Goal: Task Accomplishment & Management: Use online tool/utility

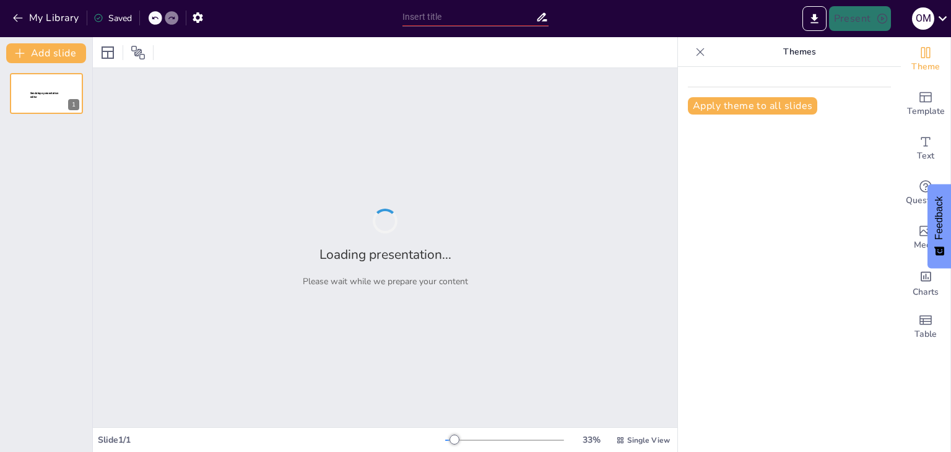
type input "Herbaush: Reviving Ancient Wisdom for Modern Wellness"
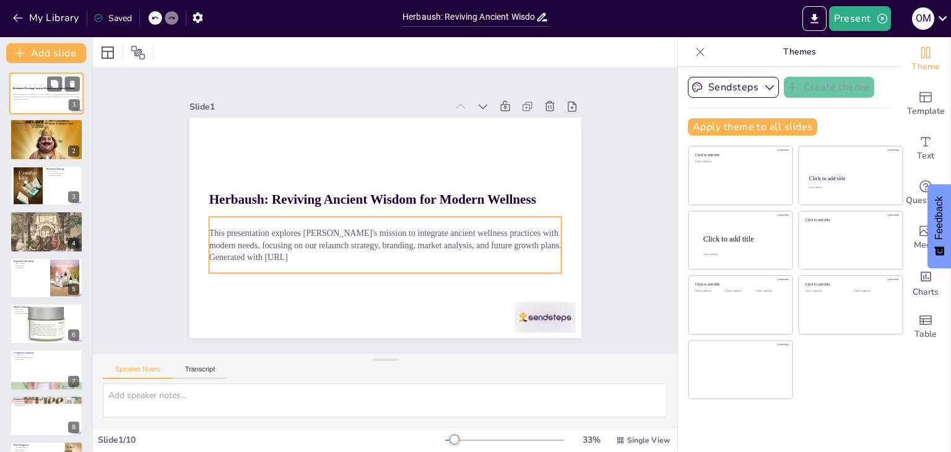
click at [34, 94] on p "This presentation explores [PERSON_NAME]'s mission to integrate ancient wellnes…" at bounding box center [46, 96] width 67 height 4
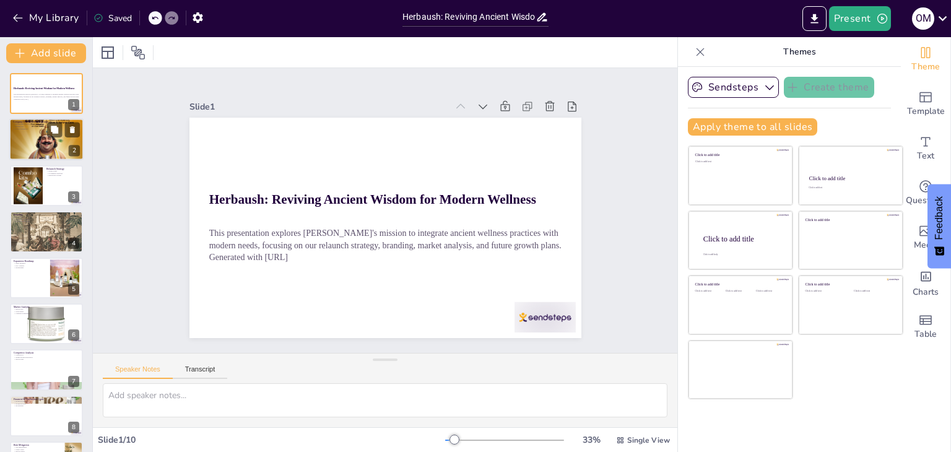
click at [35, 134] on div at bounding box center [46, 139] width 74 height 111
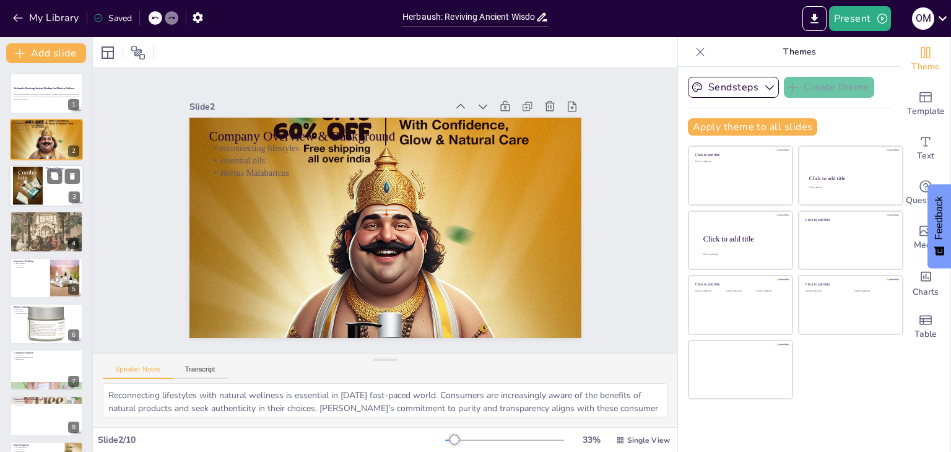
click at [37, 185] on div at bounding box center [28, 185] width 30 height 45
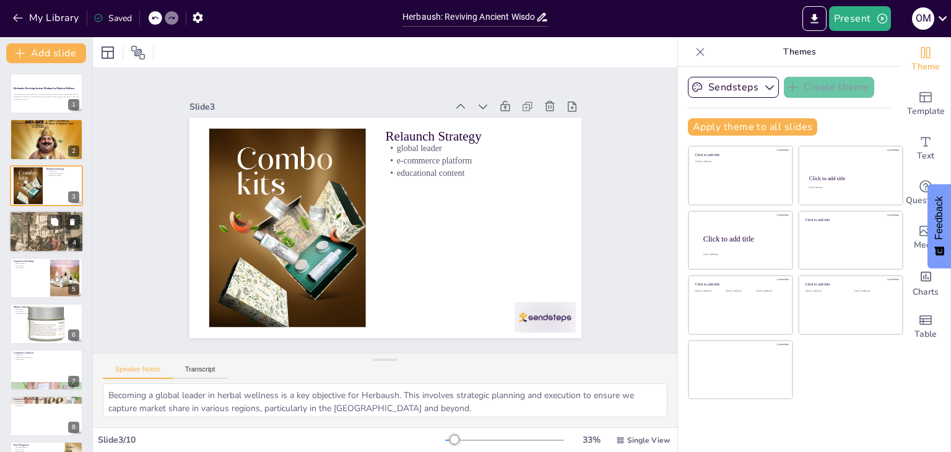
click at [39, 221] on p "botanical illustrations" at bounding box center [46, 221] width 67 height 2
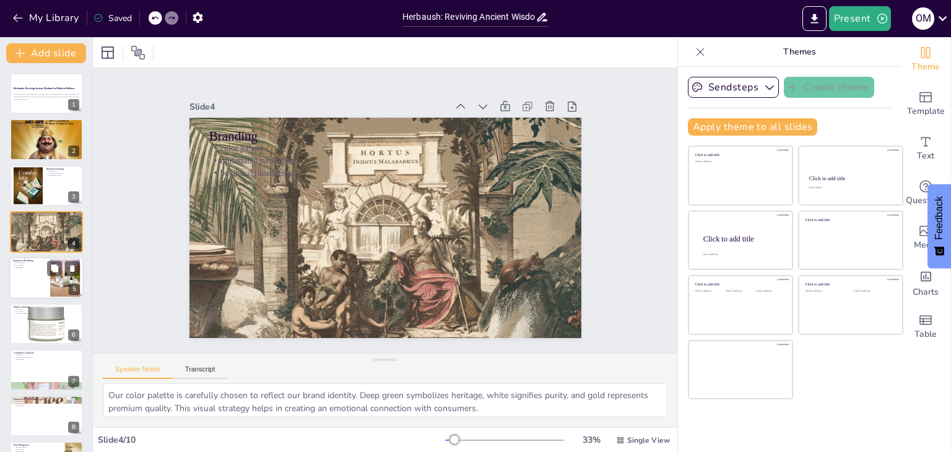
click at [32, 273] on div at bounding box center [46, 278] width 74 height 42
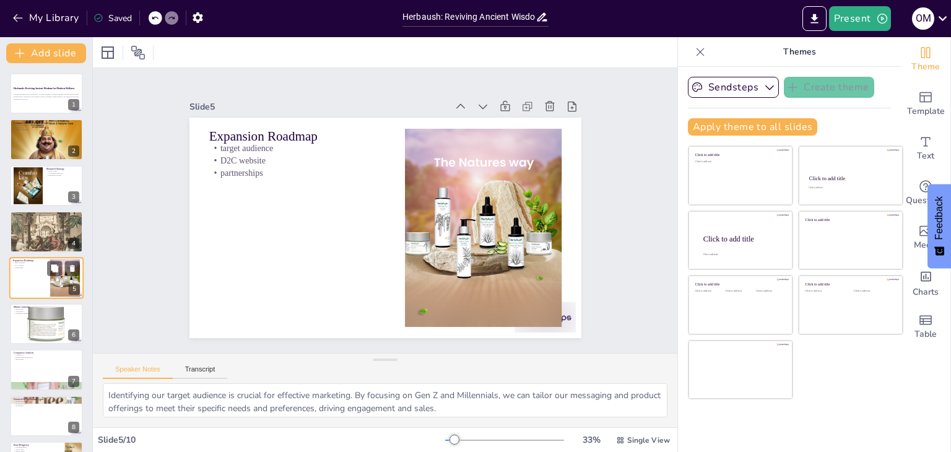
scroll to position [20, 0]
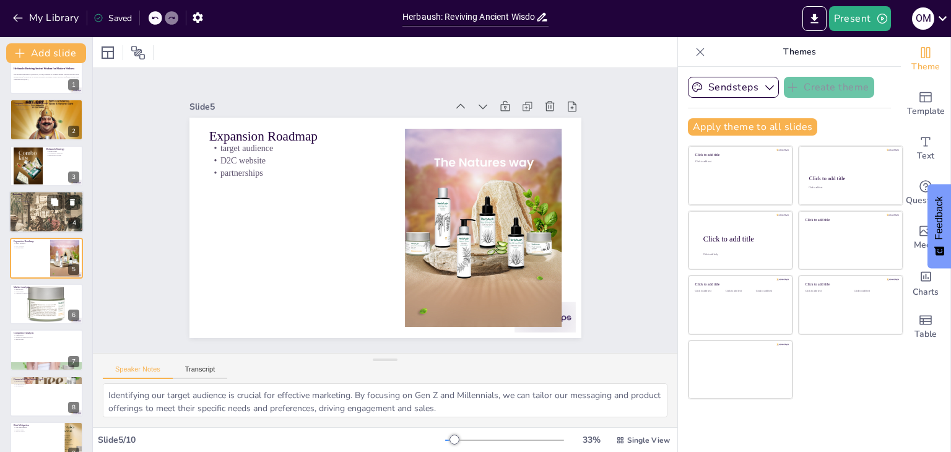
click at [38, 208] on div at bounding box center [46, 212] width 74 height 110
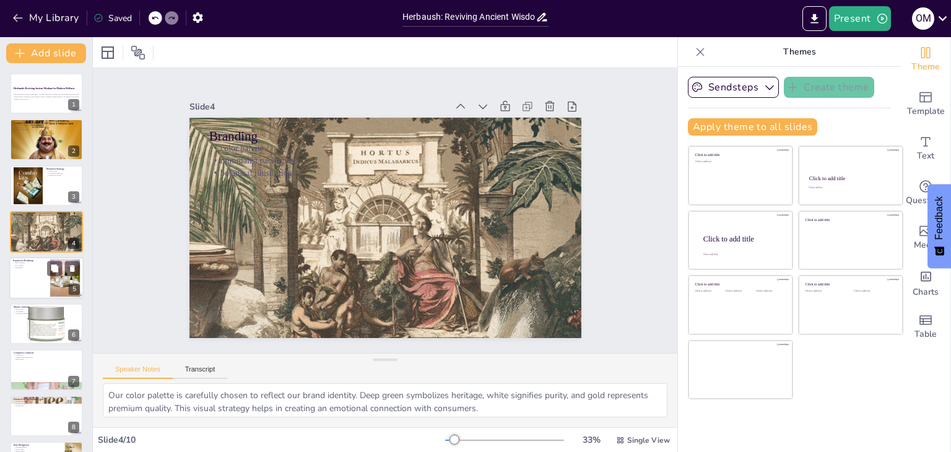
click at [30, 274] on div at bounding box center [46, 278] width 74 height 42
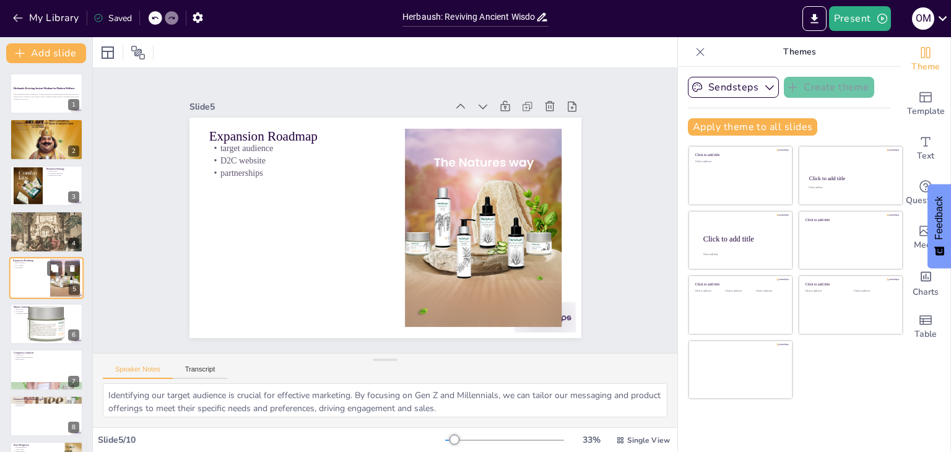
scroll to position [20, 0]
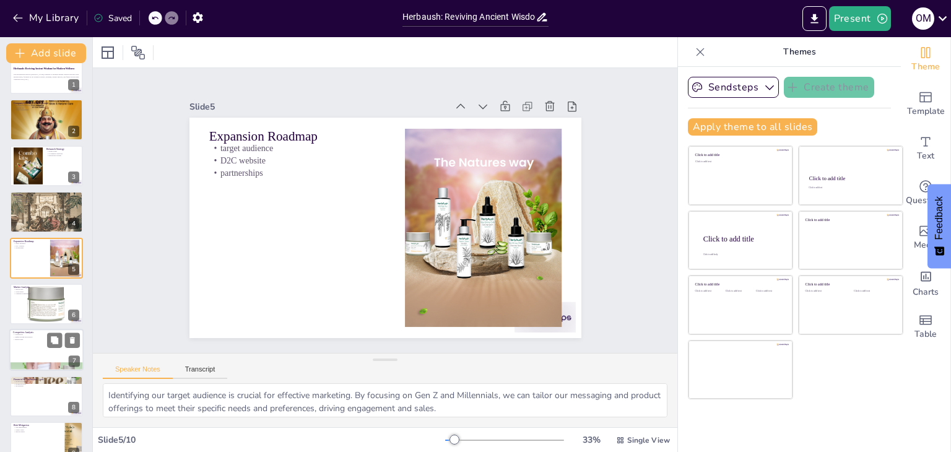
click at [36, 336] on p "unique selling proposition" at bounding box center [46, 337] width 67 height 2
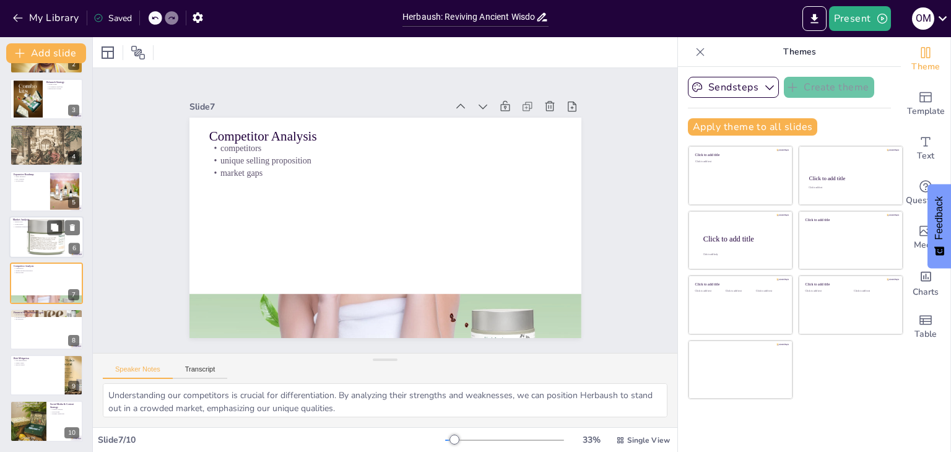
click at [45, 233] on div at bounding box center [46, 237] width 74 height 79
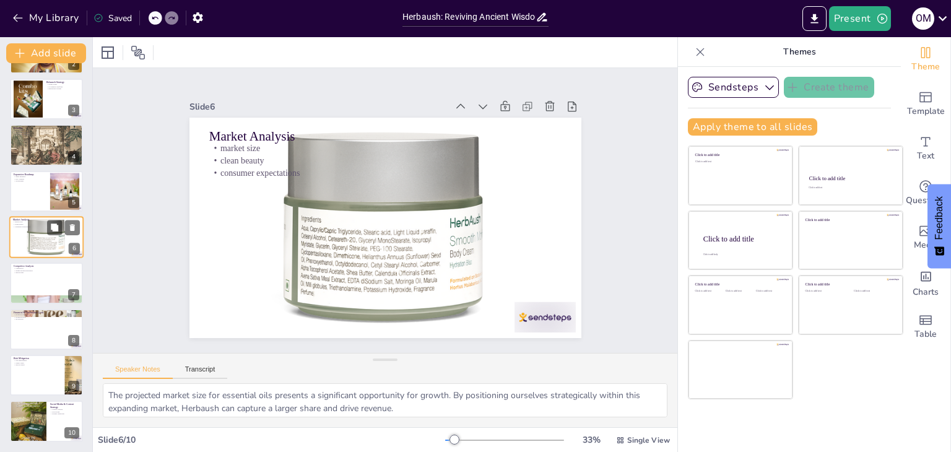
scroll to position [66, 0]
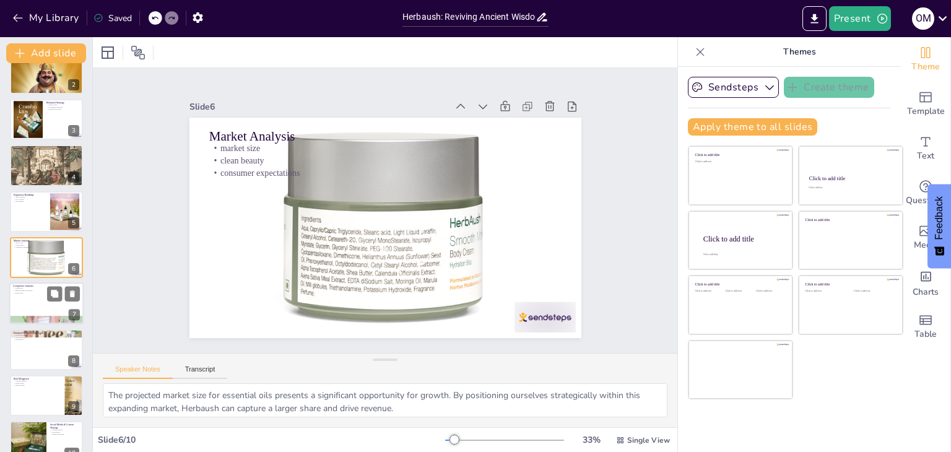
click at [24, 308] on div at bounding box center [46, 304] width 74 height 42
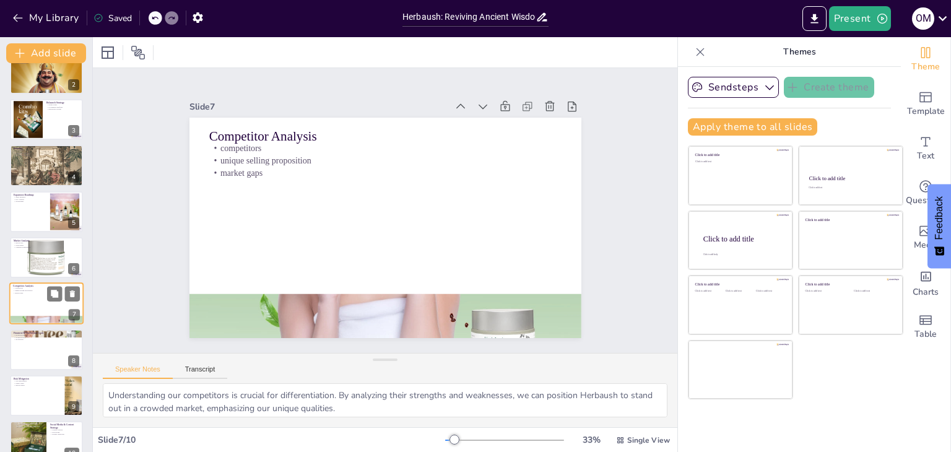
scroll to position [87, 0]
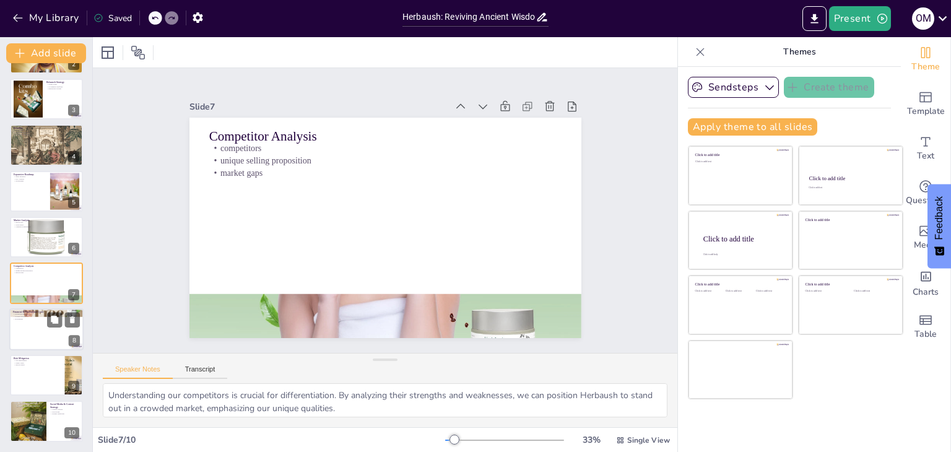
click at [27, 333] on div at bounding box center [46, 329] width 74 height 42
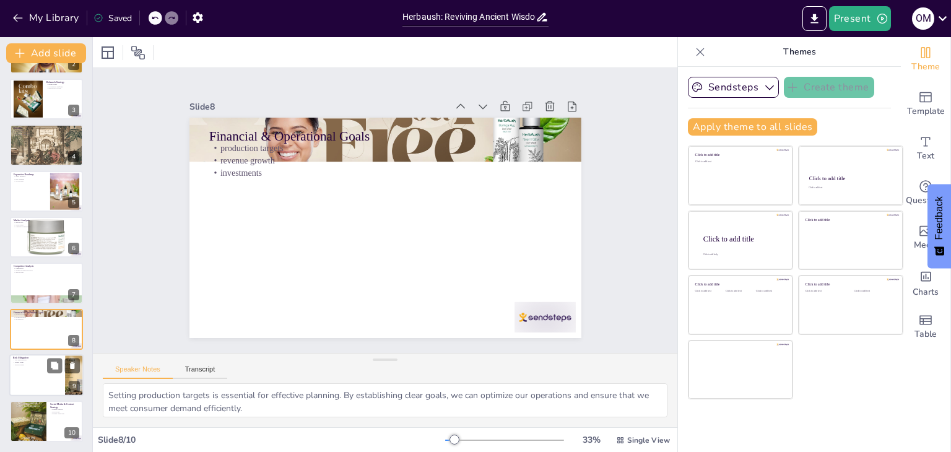
click at [26, 368] on div at bounding box center [46, 375] width 74 height 42
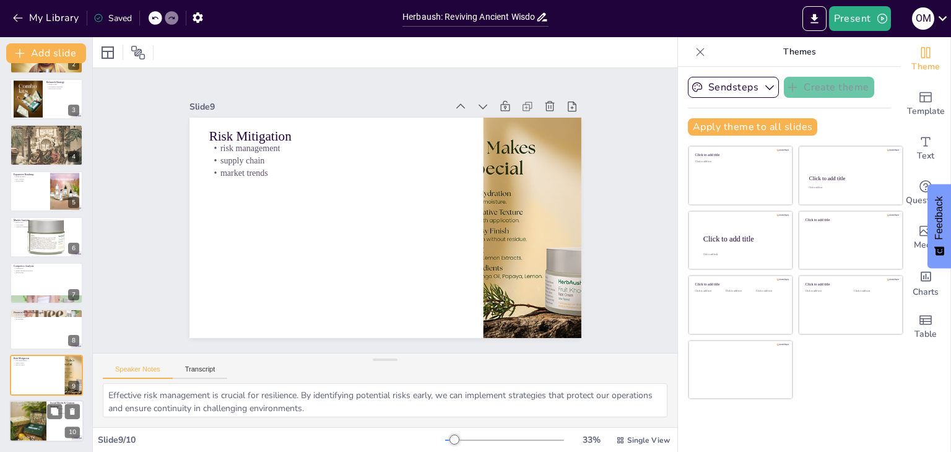
click at [25, 422] on div at bounding box center [27, 421] width 37 height 66
type textarea "Content creation is key to engagement. By producing valuable and informative co…"
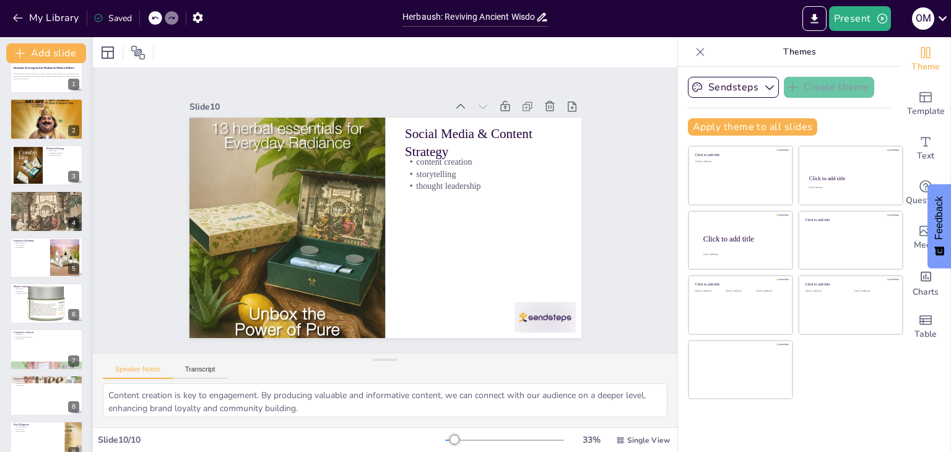
scroll to position [0, 0]
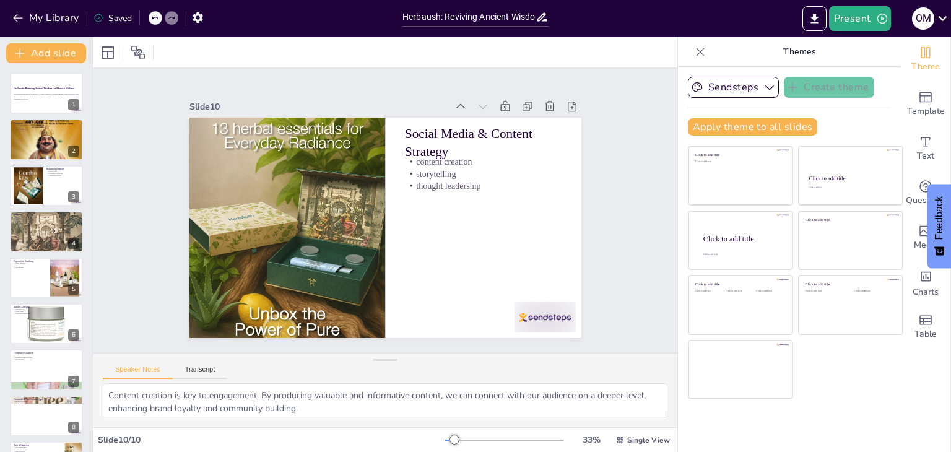
click at [697, 51] on icon at bounding box center [701, 52] width 8 height 8
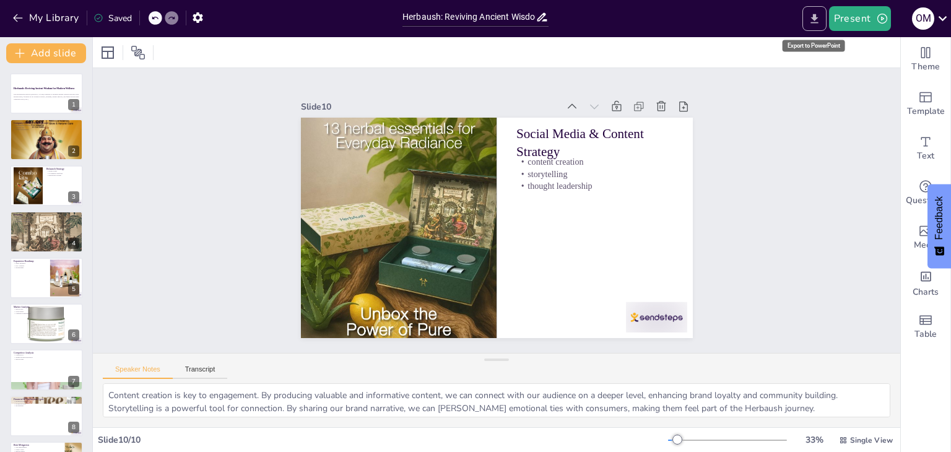
click at [813, 17] on icon "Export to PowerPoint" at bounding box center [814, 18] width 7 height 9
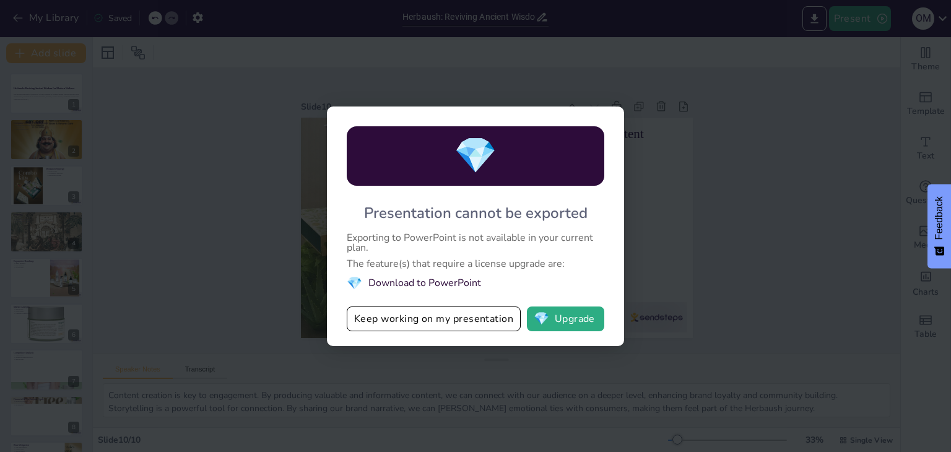
click at [352, 282] on span "💎" at bounding box center [354, 283] width 15 height 17
click at [537, 318] on span "💎" at bounding box center [541, 319] width 15 height 12
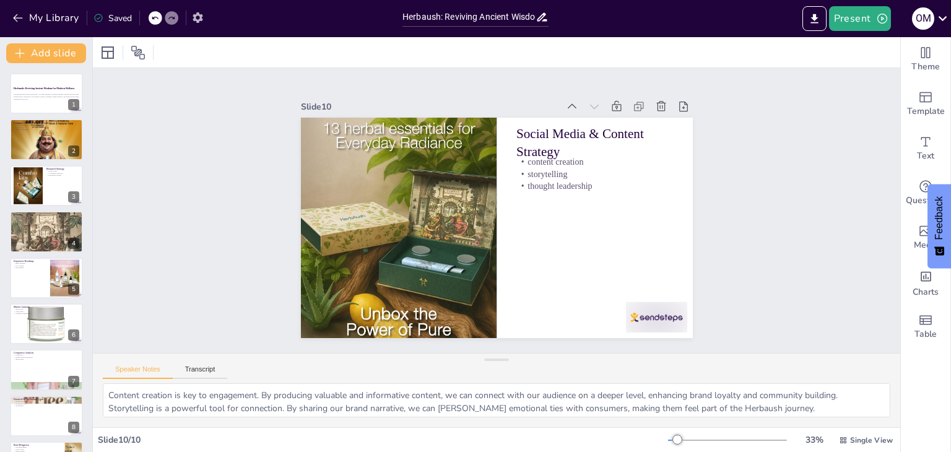
click at [201, 15] on icon "button" at bounding box center [198, 17] width 10 height 11
click at [202, 17] on icon "button" at bounding box center [197, 17] width 13 height 13
